Goal: Task Accomplishment & Management: Complete application form

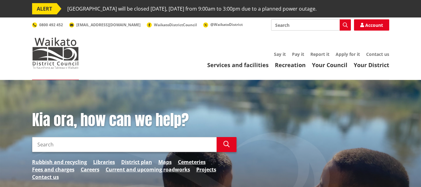
click at [189, 57] on div "Services and facilities Recreation Your Council Your District Say it Pay it Rep…" at bounding box center [240, 60] width 298 height 17
click at [351, 54] on link "Apply for it" at bounding box center [348, 54] width 24 height 6
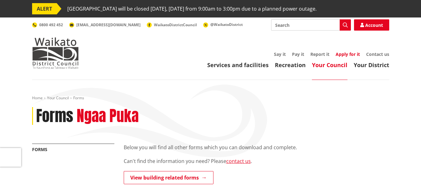
click at [346, 55] on link "Apply for it" at bounding box center [348, 54] width 24 height 6
click at [250, 66] on link "Services and facilities" at bounding box center [237, 64] width 61 height 7
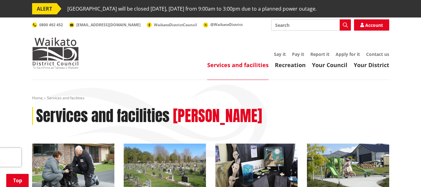
scroll to position [94, 0]
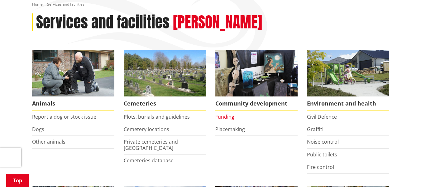
click at [231, 115] on link "Funding" at bounding box center [225, 116] width 19 height 7
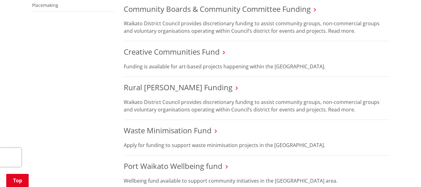
scroll to position [218, 0]
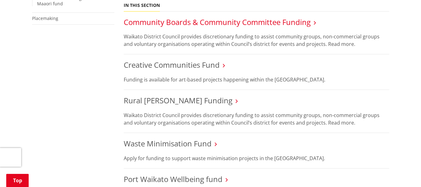
click at [263, 22] on link "Community Boards & Community Committee Funding" at bounding box center [217, 22] width 187 height 10
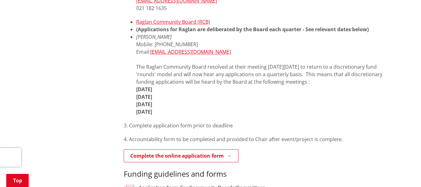
scroll to position [468, 0]
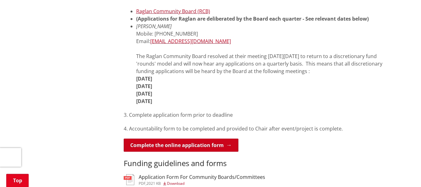
click at [199, 144] on link "Complete the online application form" at bounding box center [181, 145] width 115 height 13
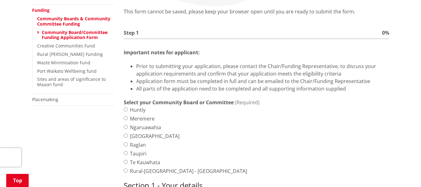
scroll to position [156, 0]
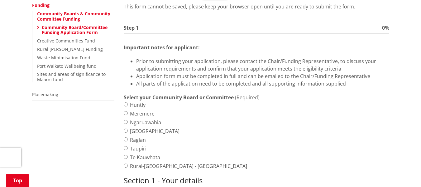
click at [127, 157] on input "Te Kauwhata" at bounding box center [126, 157] width 4 height 4
radio input "true"
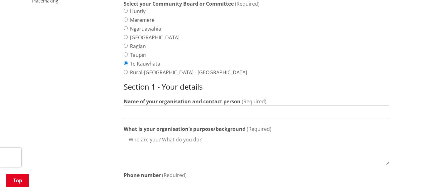
scroll to position [281, 0]
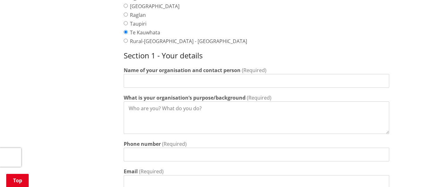
click at [136, 79] on input "Name of your organisation and contact person" at bounding box center [257, 81] width 266 height 14
type input "Te kauwhata Community Events committee"
click at [141, 109] on textarea "What is your organisation’s purpose/background" at bounding box center [257, 117] width 266 height 32
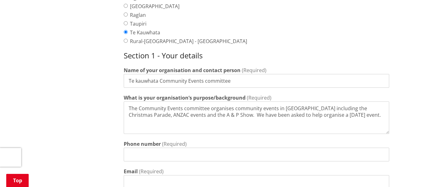
type textarea "The Community Events committee organises community events in Te Kauwhata includ…"
click at [153, 147] on label "Phone number" at bounding box center [142, 143] width 37 height 7
click at [153, 148] on input "Phone number" at bounding box center [257, 155] width 266 height 14
type input "0274154222"
type input "estherpilbrow@gmail.com"
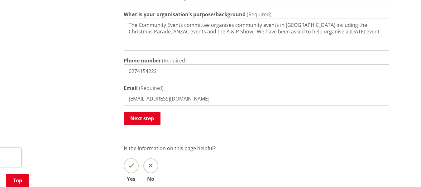
scroll to position [374, 0]
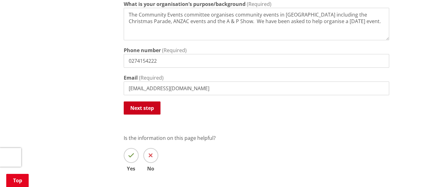
click at [142, 107] on button "Next step" at bounding box center [142, 107] width 37 height 13
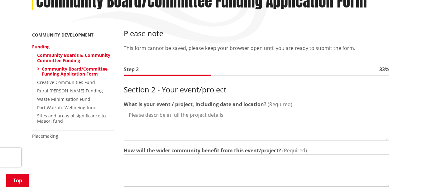
scroll to position [125, 0]
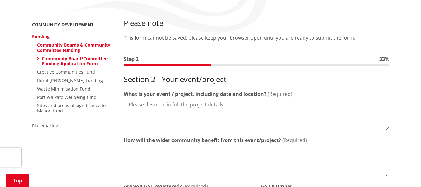
click at [133, 105] on textarea "What is your event / project, including date and location?" at bounding box center [257, 114] width 266 height 32
paste textarea "Te Kauwhata Diwali Festival - 2025 A Community-led celebration of light, unity …"
click at [147, 117] on textarea "Te Kauwhata Diwali Festival - 2025 A Community-led celebration of light, unity …" at bounding box center [257, 114] width 266 height 32
paste textarea "Diwali is the Festival of Lights, symbolising new beginnings and hope. - A chan…"
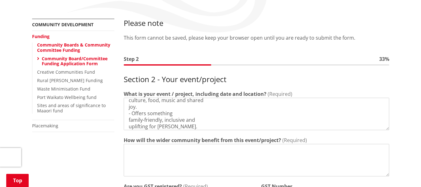
scroll to position [0, 0]
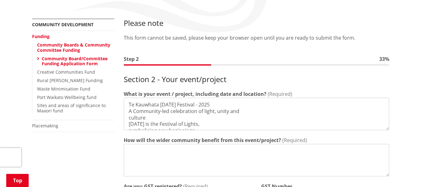
click at [129, 118] on textarea "Te Kauwhata Diwali Festival - 2025 A Community-led celebration of light, unity …" at bounding box center [257, 114] width 266 height 32
click at [129, 123] on textarea "Te Kauwhata Diwali Festival - 2025 A Community-led celebration of light, unity …" at bounding box center [257, 114] width 266 height 32
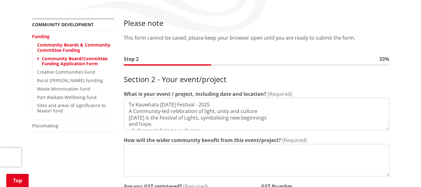
click at [129, 123] on textarea "Te Kauwhata Diwali Festival - 2025 A Community-led celebration of light, unity …" at bounding box center [257, 114] width 266 height 32
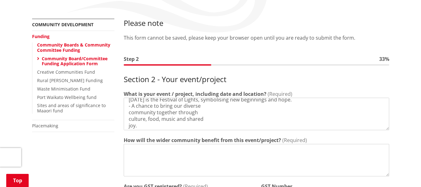
scroll to position [31, 0]
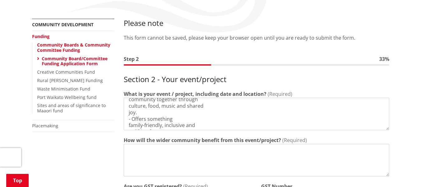
click at [129, 104] on textarea "Te Kauwhata Diwali Festival - 2025 A Community-led celebration of light, unity …" at bounding box center [257, 114] width 266 height 32
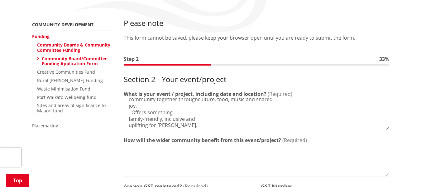
scroll to position [25, 0]
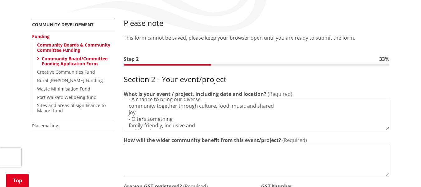
click at [128, 112] on textarea "Te Kauwhata Diwali Festival - 2025 A Community-led celebration of light, unity …" at bounding box center [257, 114] width 266 height 32
click at [129, 117] on textarea "Te Kauwhata Diwali Festival - 2025 A Community-led celebration of light, unity …" at bounding box center [257, 114] width 266 height 32
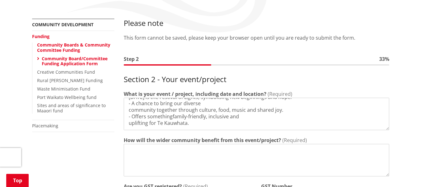
scroll to position [21, 0]
click at [130, 123] on textarea "Te Kauwhata Diwali Festival - 2025 A Community-led celebration of light, unity …" at bounding box center [257, 114] width 266 height 32
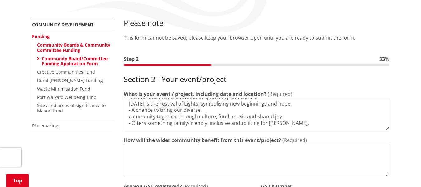
scroll to position [14, 0]
type textarea "Te Kauwhata Diwali Festival - 2025 A Community-led celebration of light, unity …"
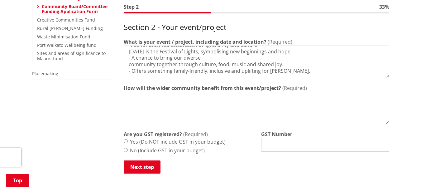
scroll to position [187, 0]
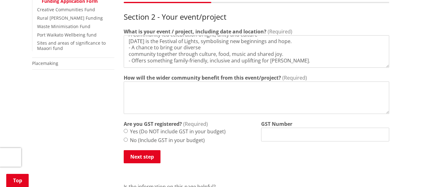
click at [131, 89] on textarea "How will the wider community benefit from this event/project?" at bounding box center [257, 97] width 266 height 32
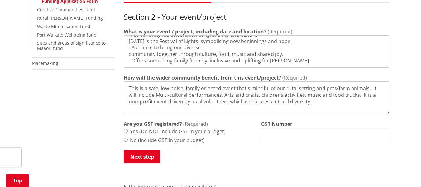
type textarea "This is a safe, low-noise, family oriented event that's mindful of our rutal se…"
click at [126, 141] on input "No (Include GST in your budget)" at bounding box center [126, 140] width 4 height 4
radio input "true"
click at [302, 103] on textarea "This is a safe, low-noise, family oriented event that's mindful of our rutal se…" at bounding box center [257, 97] width 266 height 32
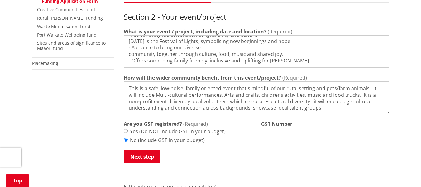
click at [250, 108] on textarea "This is a safe, low-noise, family oriented event that's mindful of our rutal se…" at bounding box center [257, 97] width 266 height 32
click at [329, 107] on textarea "This is a safe, low-noise, family oriented event that's mindful of our rutal se…" at bounding box center [257, 97] width 266 height 32
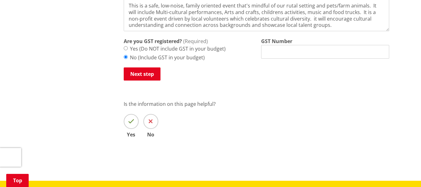
scroll to position [281, 0]
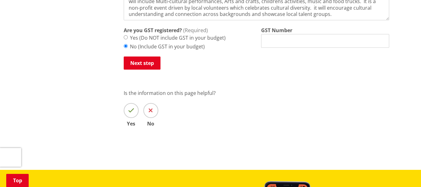
type textarea "This is a safe, low-noise, family oriented event that's mindful of our rutal se…"
drag, startPoint x: 137, startPoint y: 63, endPoint x: 262, endPoint y: 93, distance: 128.5
click at [137, 63] on button "Next step" at bounding box center [142, 62] width 37 height 13
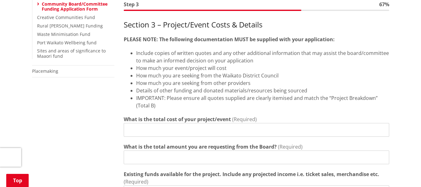
scroll to position [187, 0]
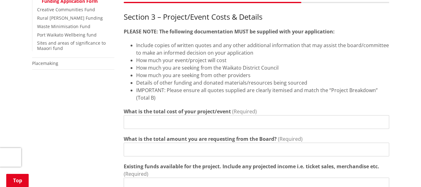
click at [134, 121] on input "What is the total cost of your project/event" at bounding box center [257, 122] width 266 height 14
type input "$3,450"
click at [134, 151] on input "What is the total amount you are requesting from the Board?" at bounding box center [257, 150] width 266 height 14
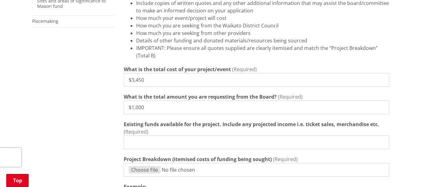
scroll to position [250, 0]
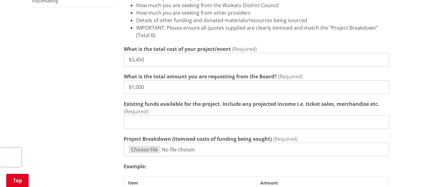
type input "$1,000"
click at [131, 120] on input "Existing funds available for the project. Include any projected income i.e. tic…" at bounding box center [257, 122] width 266 height 14
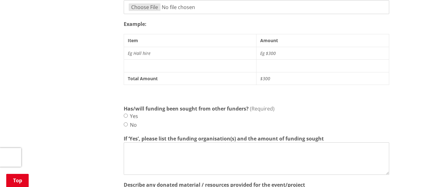
scroll to position [406, 0]
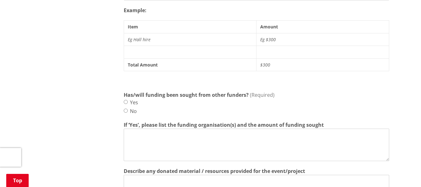
type input "We will charge a fee to food truck vendors, raising approximately $350"
click at [127, 102] on input "Yes" at bounding box center [126, 102] width 4 height 4
radio input "true"
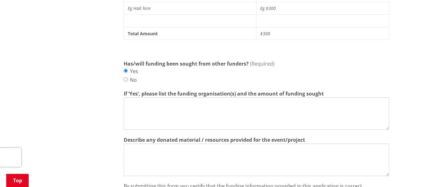
click at [130, 105] on textarea "If ‘Yes’, please list the funding organisation(s) and the amount of funding sou…" at bounding box center [257, 113] width 266 height 32
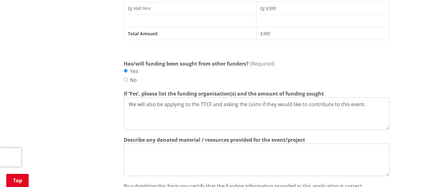
type textarea "We will also be applying to the TTCF and asking the Lions if they would like to…"
click at [137, 150] on textarea "Describe any donated material / resources provided for the event/project" at bounding box center [257, 160] width 266 height 32
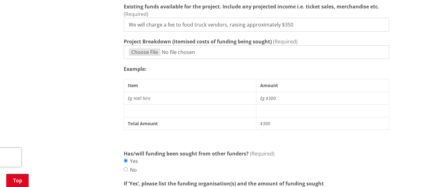
scroll to position [343, 0]
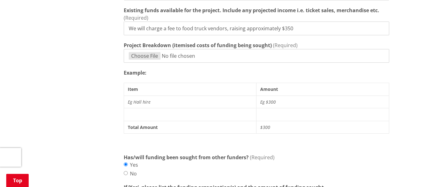
type textarea "The team running the event are all volunteers."
click at [181, 55] on input "Project Breakdown (itemised costs of funding being sought)" at bounding box center [257, 56] width 266 height 14
type input "C:\fakepath\Diwali Budget Overview.pdf"
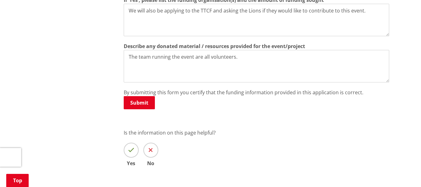
scroll to position [562, 0]
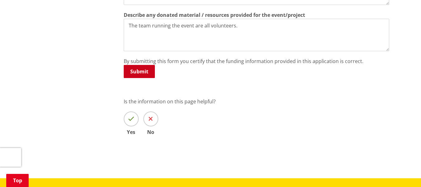
click at [138, 71] on button "Submit" at bounding box center [139, 71] width 31 height 13
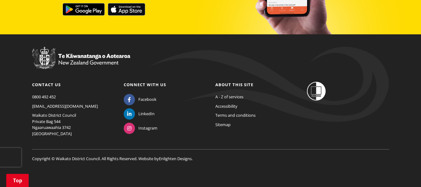
scroll to position [390, 0]
